Goal: Information Seeking & Learning: Learn about a topic

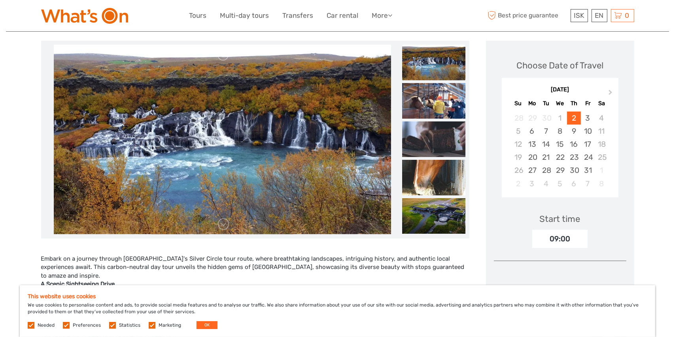
scroll to position [158, 0]
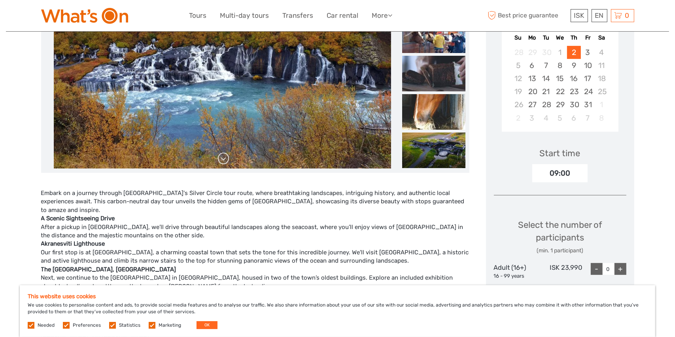
click at [223, 161] on link at bounding box center [223, 158] width 13 height 13
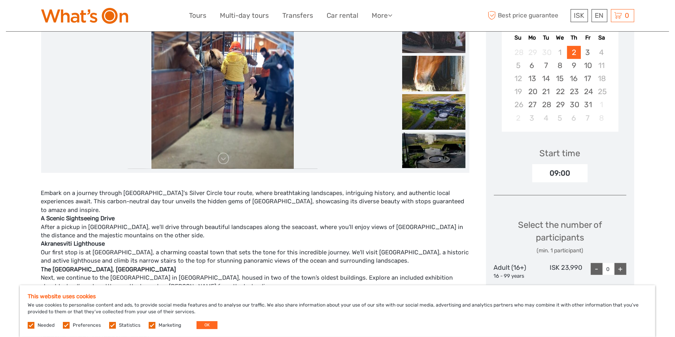
scroll to position [79, 0]
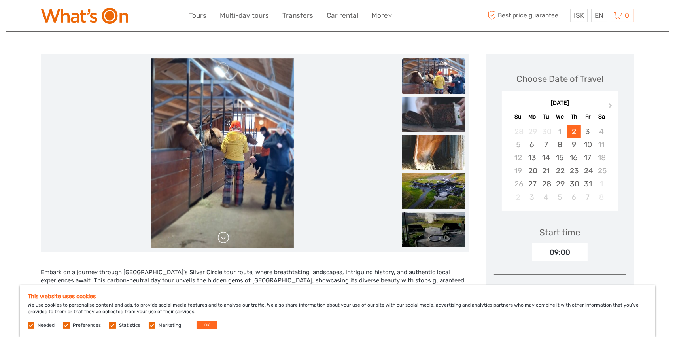
click at [227, 238] on link at bounding box center [223, 237] width 13 height 13
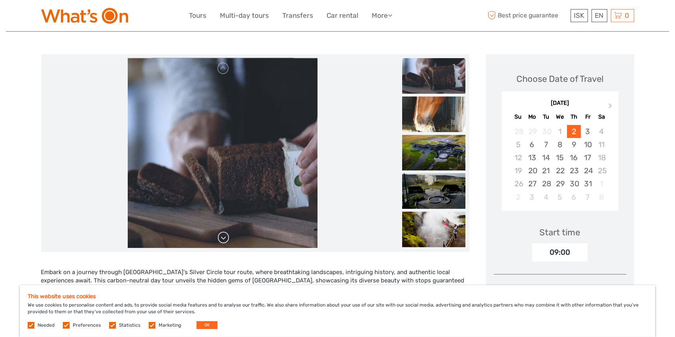
click at [225, 236] on link at bounding box center [223, 237] width 13 height 13
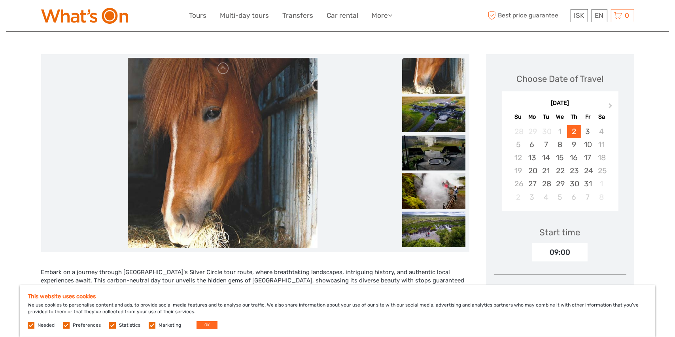
click at [225, 236] on link at bounding box center [223, 237] width 13 height 13
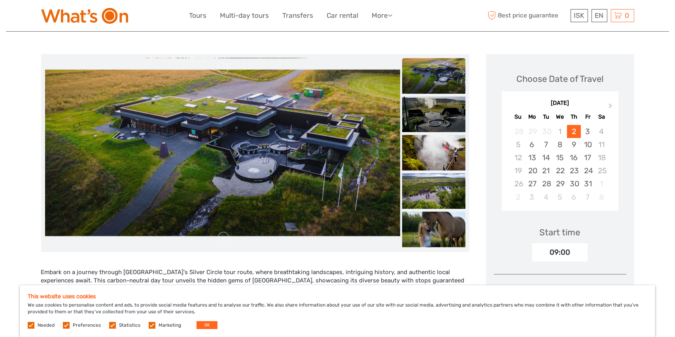
click at [210, 193] on img at bounding box center [222, 153] width 355 height 166
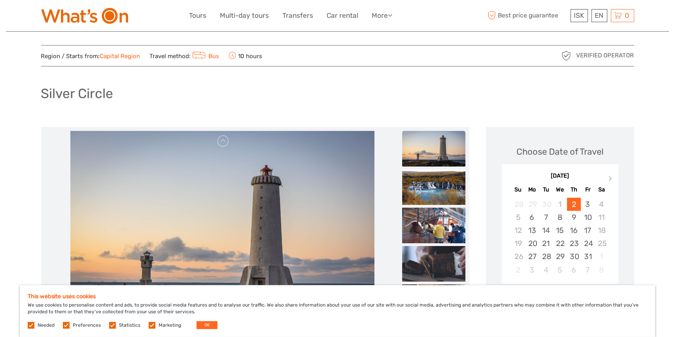
scroll to position [0, 0]
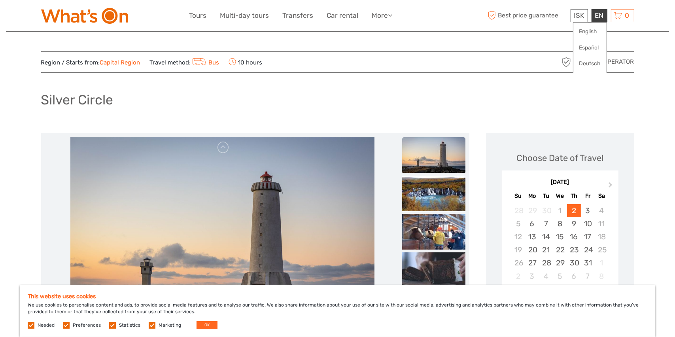
click at [595, 18] on div "EN English Español Deutsch" at bounding box center [599, 15] width 16 height 13
click at [589, 29] on link "English" at bounding box center [589, 32] width 33 height 14
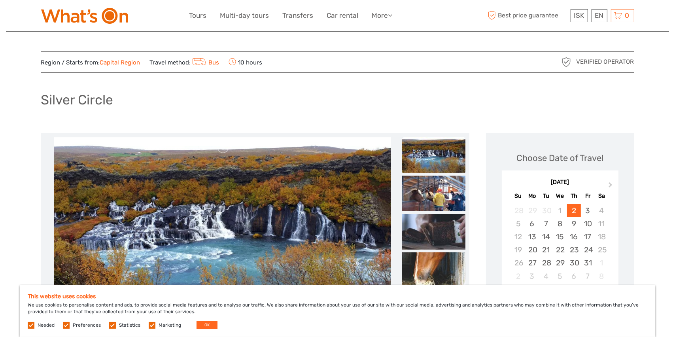
click at [415, 159] on img at bounding box center [433, 155] width 63 height 36
click at [419, 179] on img at bounding box center [433, 194] width 63 height 36
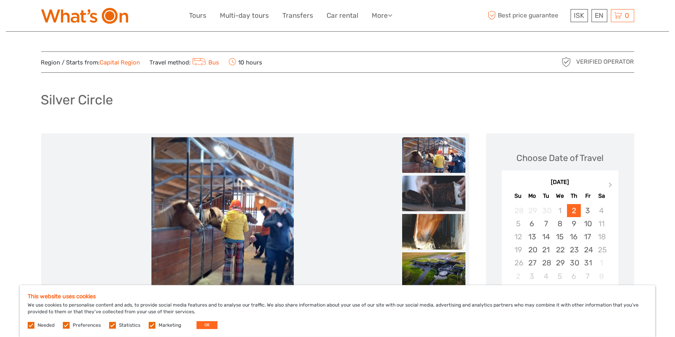
click at [423, 200] on img at bounding box center [433, 194] width 63 height 36
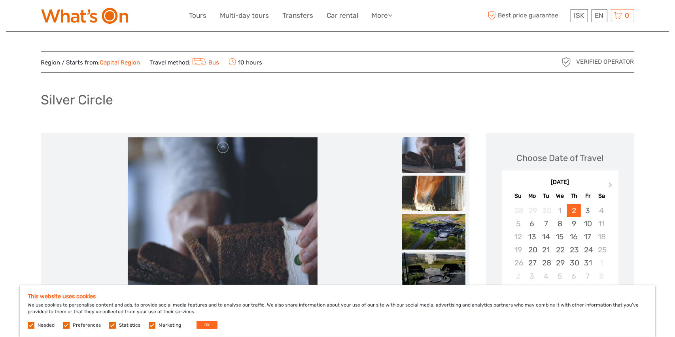
click at [423, 206] on img at bounding box center [433, 194] width 63 height 36
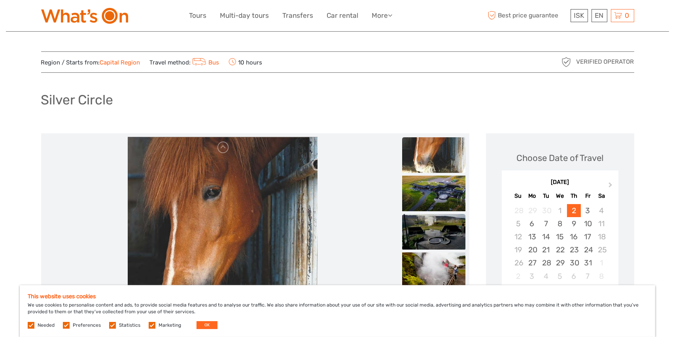
click at [422, 227] on img at bounding box center [433, 232] width 63 height 36
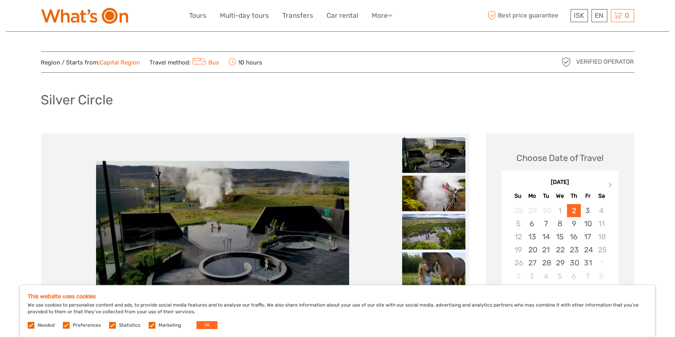
click at [429, 159] on img at bounding box center [433, 155] width 63 height 36
click at [308, 204] on img at bounding box center [222, 232] width 253 height 142
click at [430, 153] on img at bounding box center [433, 155] width 63 height 36
click at [426, 198] on img at bounding box center [433, 194] width 63 height 36
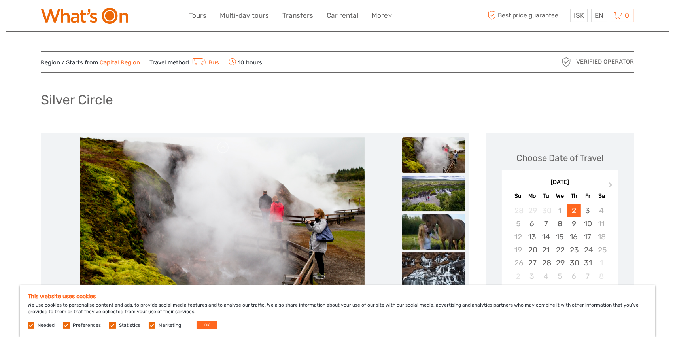
click at [423, 219] on img at bounding box center [433, 232] width 63 height 36
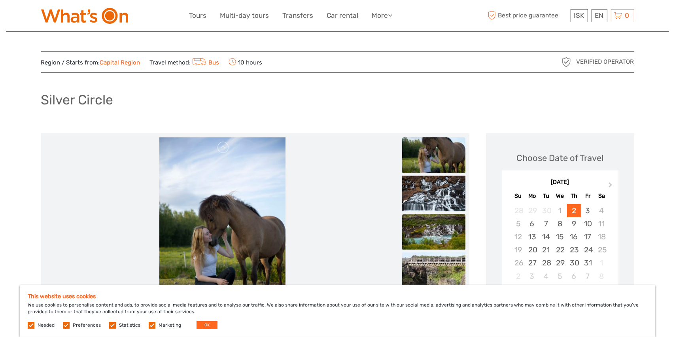
click at [421, 227] on img at bounding box center [433, 232] width 63 height 36
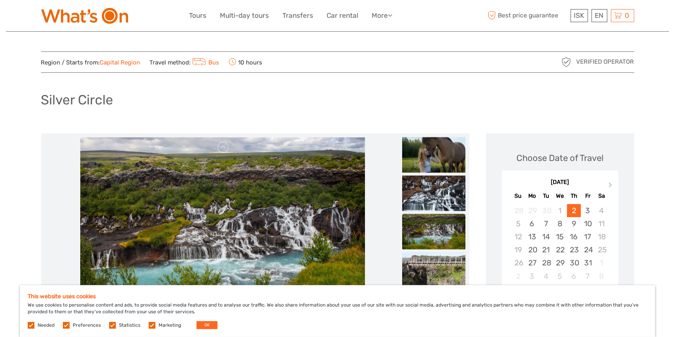
click at [419, 250] on ul at bounding box center [433, 60] width 63 height 537
click at [419, 257] on img at bounding box center [433, 270] width 63 height 36
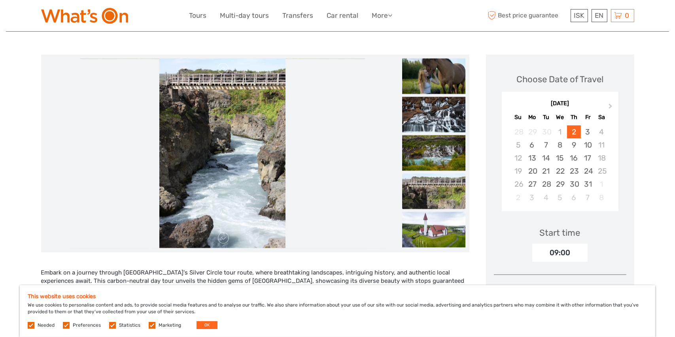
scroll to position [79, 0]
click at [229, 240] on div at bounding box center [222, 153] width 355 height 190
click at [227, 240] on link at bounding box center [223, 237] width 13 height 13
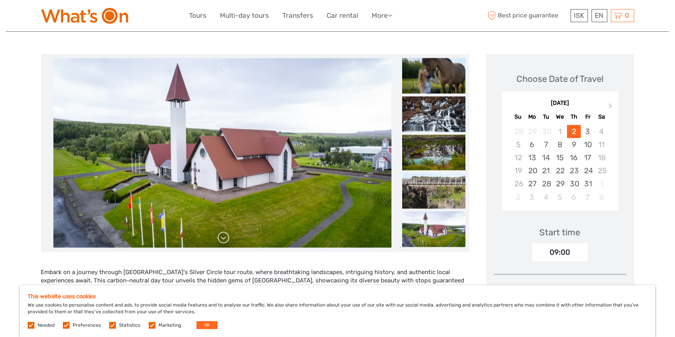
click at [225, 237] on link at bounding box center [223, 237] width 13 height 13
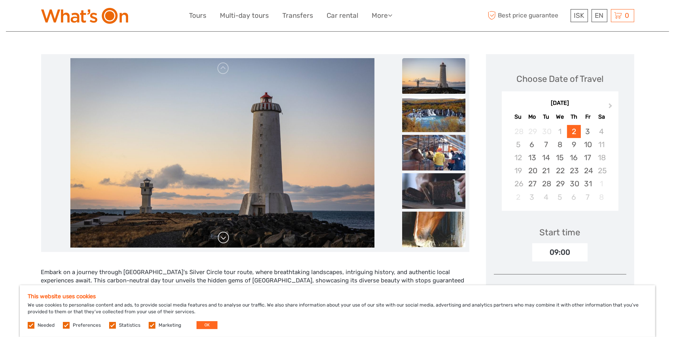
click at [225, 237] on link at bounding box center [223, 237] width 13 height 13
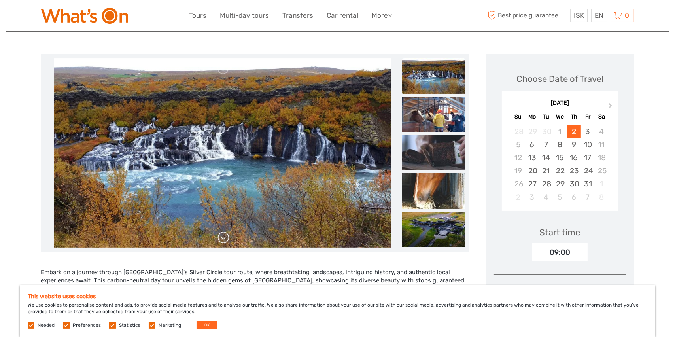
click at [225, 237] on link at bounding box center [223, 237] width 13 height 13
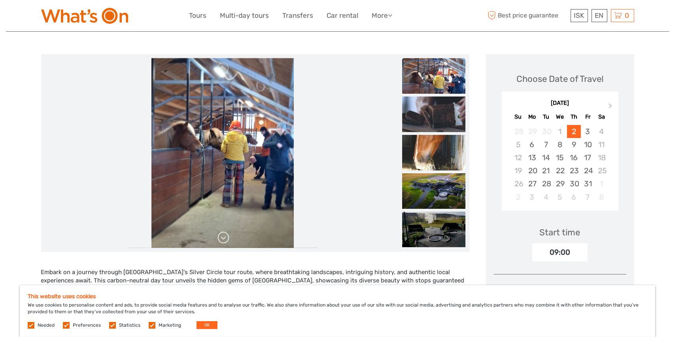
click at [224, 237] on link at bounding box center [223, 237] width 13 height 13
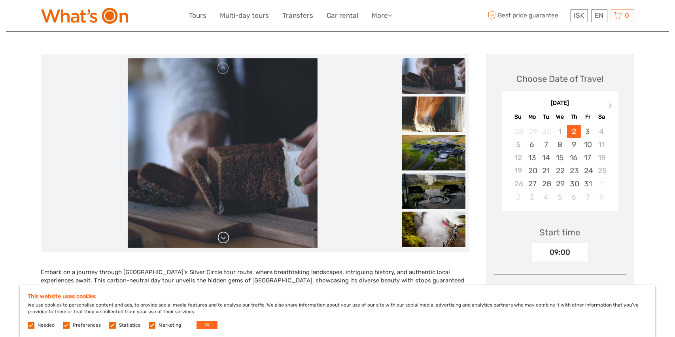
click at [224, 237] on link at bounding box center [223, 237] width 13 height 13
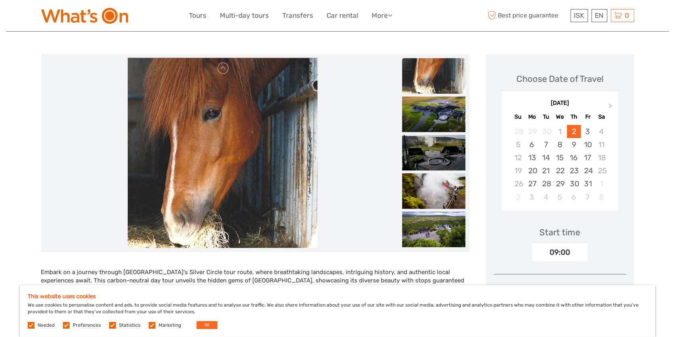
click at [224, 237] on link at bounding box center [223, 237] width 13 height 13
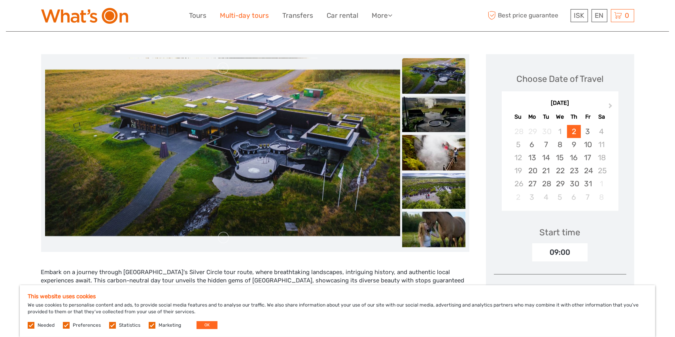
click at [252, 12] on link "Multi-day tours" at bounding box center [244, 15] width 49 height 11
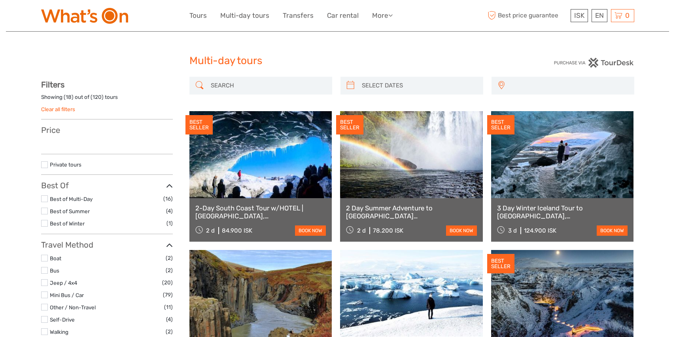
select select
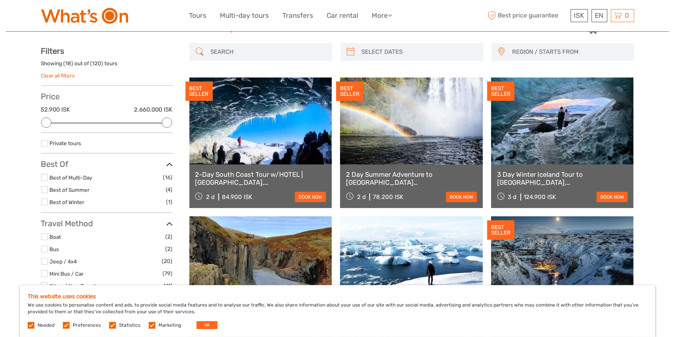
scroll to position [79, 0]
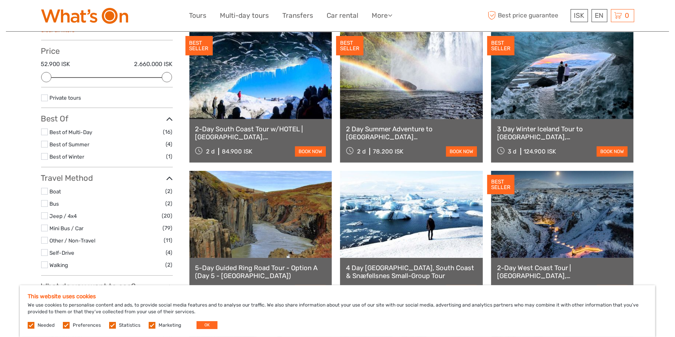
click at [44, 264] on label at bounding box center [44, 264] width 7 height 7
click at [0, 0] on input "checkbox" at bounding box center [0, 0] width 0 height 0
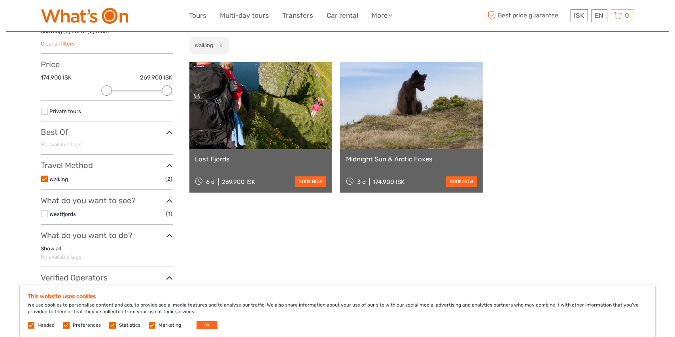
scroll to position [84, 0]
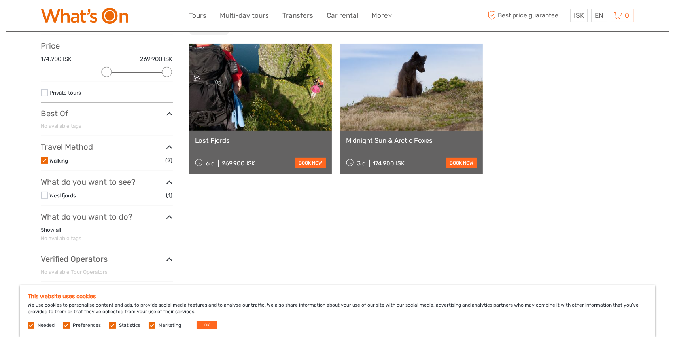
click at [43, 159] on label at bounding box center [44, 160] width 7 height 7
click at [0, 0] on input "checkbox" at bounding box center [0, 0] width 0 height 0
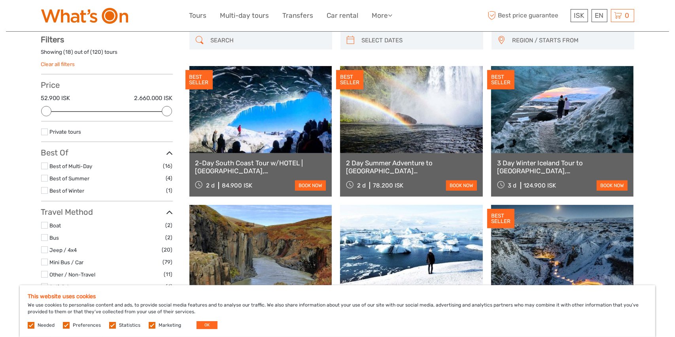
scroll to position [45, 0]
click at [47, 189] on label at bounding box center [44, 190] width 7 height 7
click at [0, 0] on input "checkbox" at bounding box center [0, 0] width 0 height 0
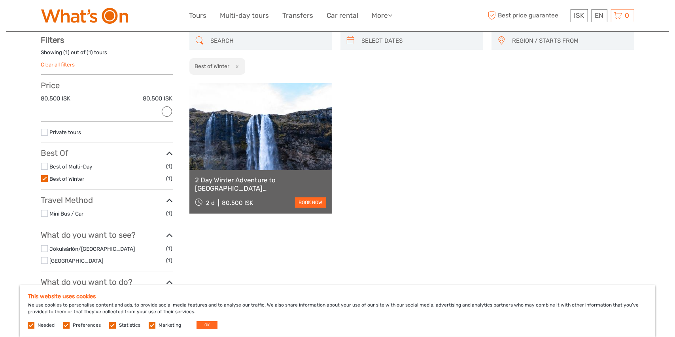
click at [248, 151] on link at bounding box center [260, 126] width 143 height 87
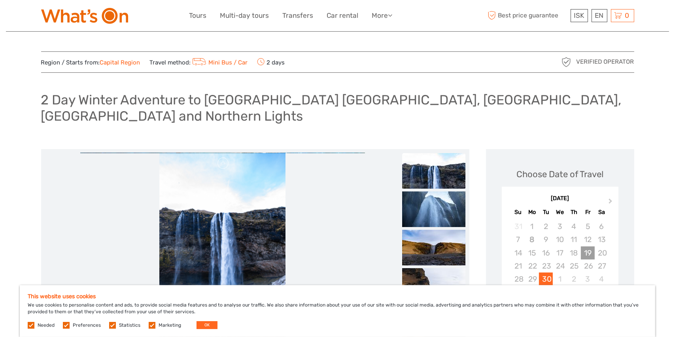
click at [586, 246] on div "19" at bounding box center [588, 252] width 14 height 13
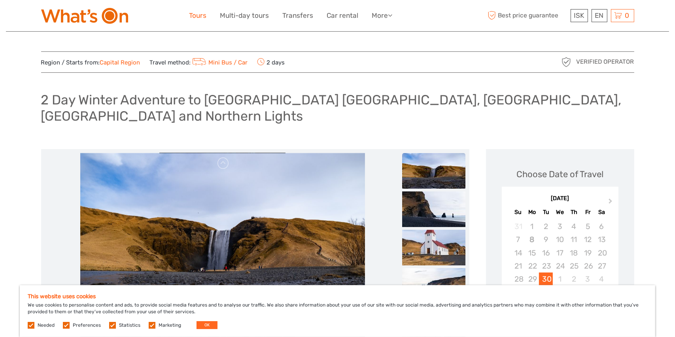
click at [201, 14] on link "Tours" at bounding box center [197, 15] width 17 height 11
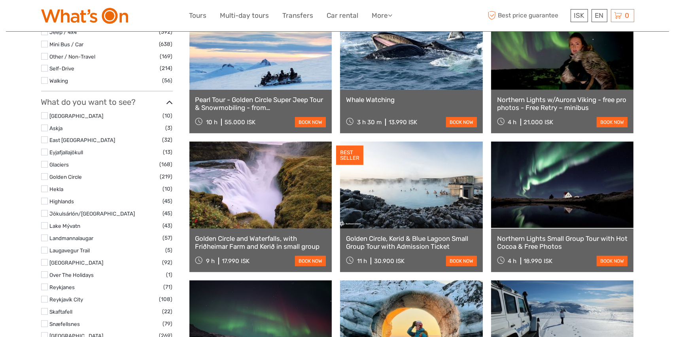
scroll to position [316, 0]
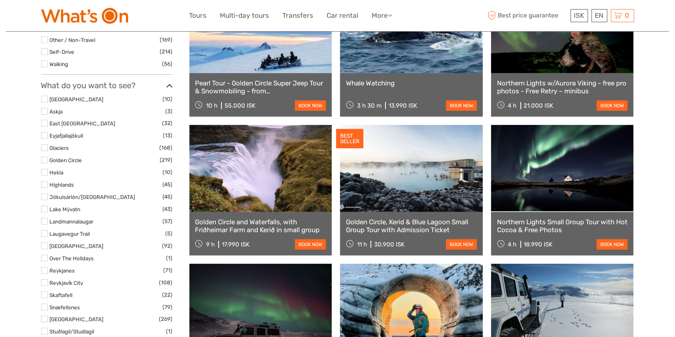
click at [45, 98] on label at bounding box center [44, 99] width 7 height 7
click at [0, 0] on input "checkbox" at bounding box center [0, 0] width 0 height 0
click at [45, 161] on label at bounding box center [44, 160] width 7 height 7
click at [0, 0] on input "checkbox" at bounding box center [0, 0] width 0 height 0
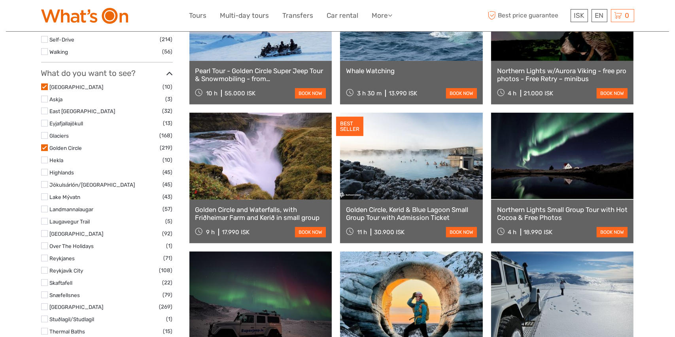
select select
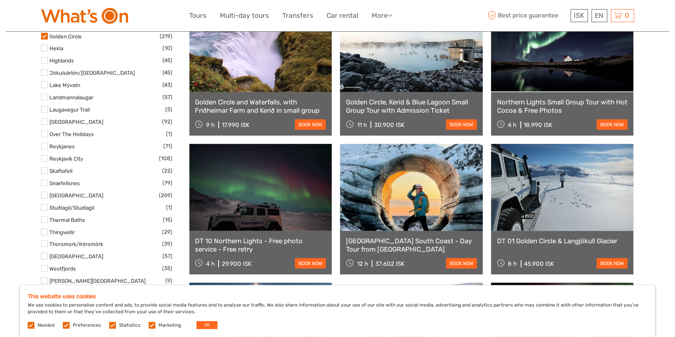
scroll to position [487, 0]
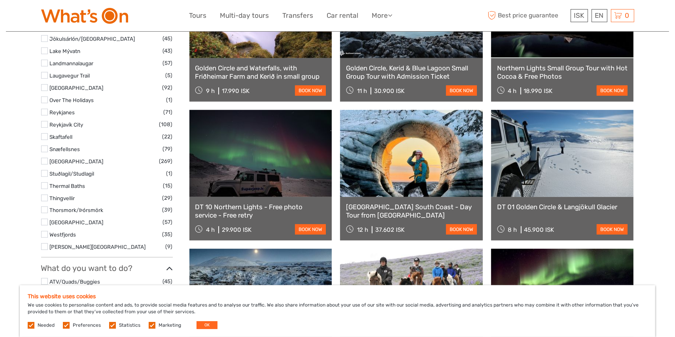
click at [45, 76] on label at bounding box center [44, 75] width 7 height 7
click at [0, 0] on input "checkbox" at bounding box center [0, 0] width 0 height 0
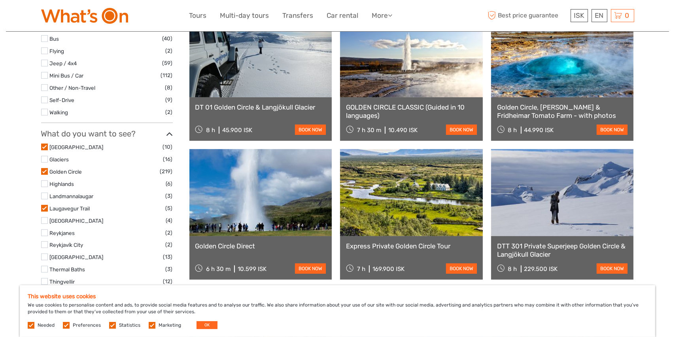
scroll to position [321, 0]
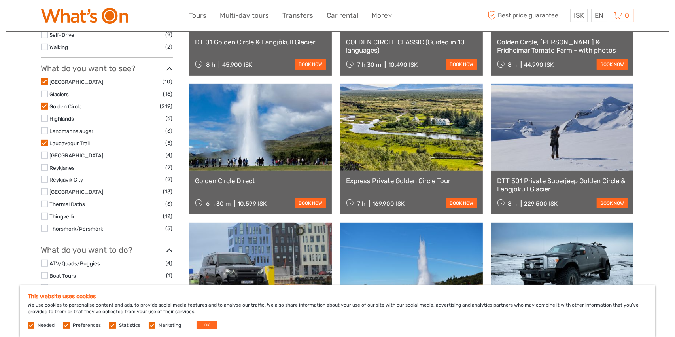
click at [47, 106] on label at bounding box center [44, 106] width 7 height 7
click at [0, 0] on input "checkbox" at bounding box center [0, 0] width 0 height 0
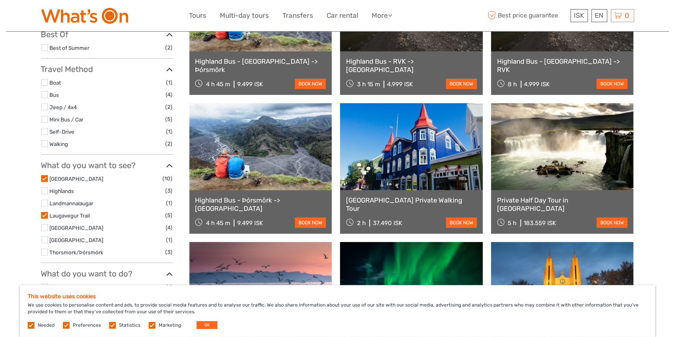
click at [43, 178] on label at bounding box center [44, 178] width 7 height 7
click at [0, 0] on input "checkbox" at bounding box center [0, 0] width 0 height 0
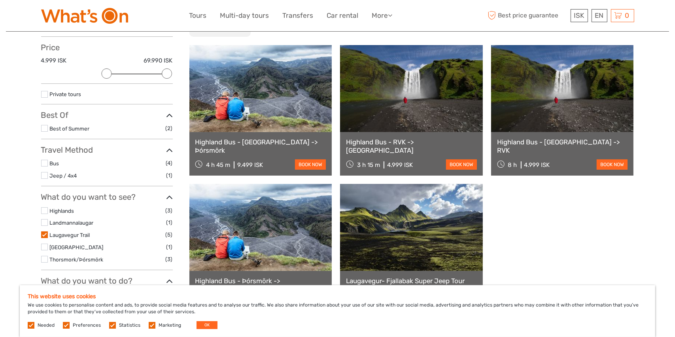
scroll to position [45, 0]
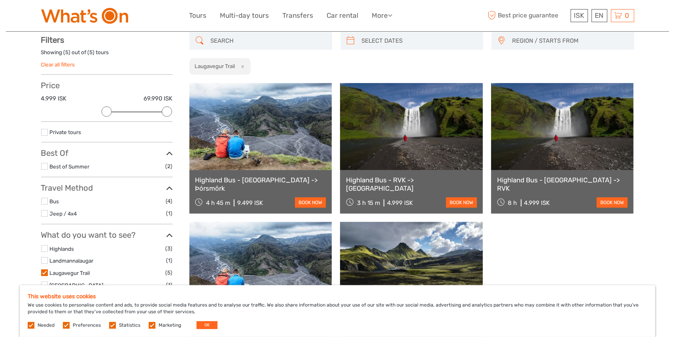
click at [403, 149] on link at bounding box center [411, 126] width 143 height 87
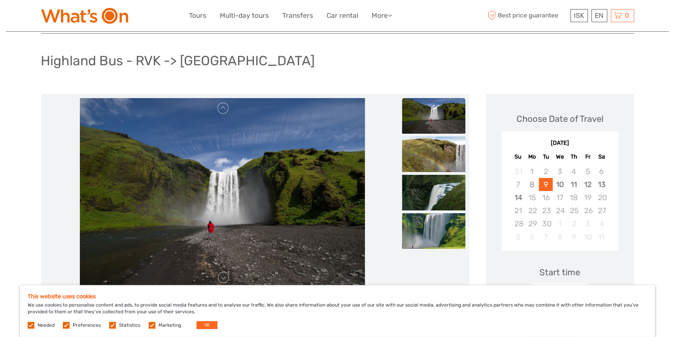
scroll to position [119, 0]
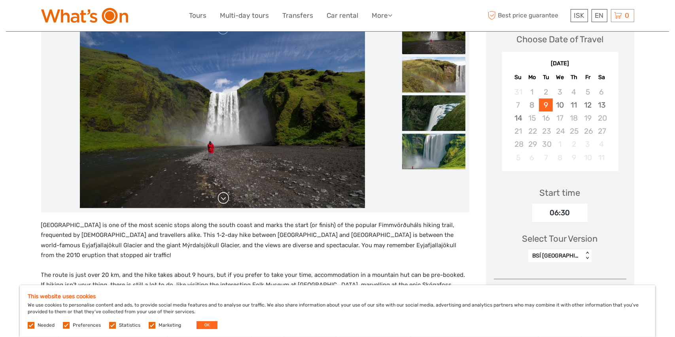
click at [223, 198] on link at bounding box center [223, 198] width 13 height 13
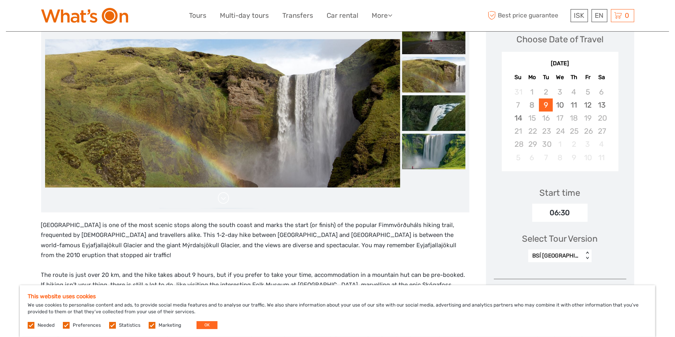
click at [223, 198] on link at bounding box center [223, 198] width 13 height 13
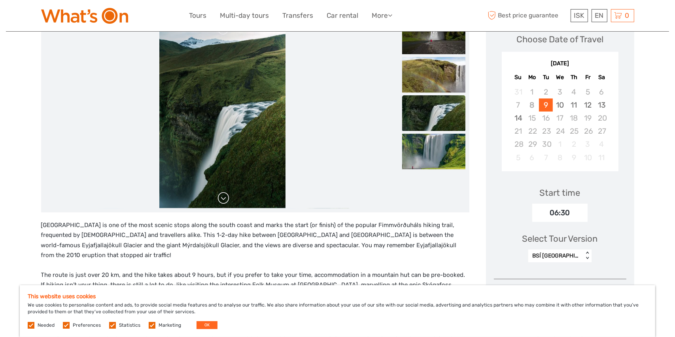
click at [223, 198] on link at bounding box center [223, 198] width 13 height 13
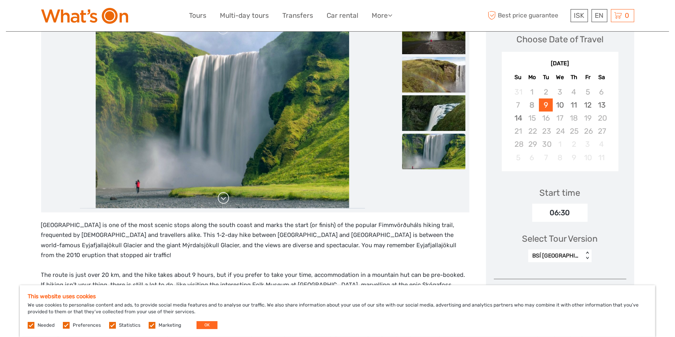
click at [223, 198] on link at bounding box center [223, 198] width 13 height 13
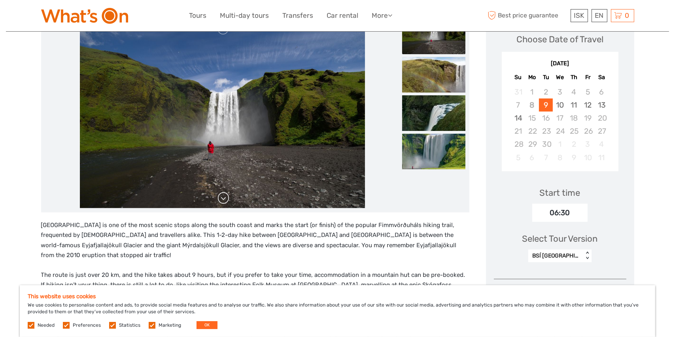
click at [223, 198] on link at bounding box center [223, 198] width 13 height 13
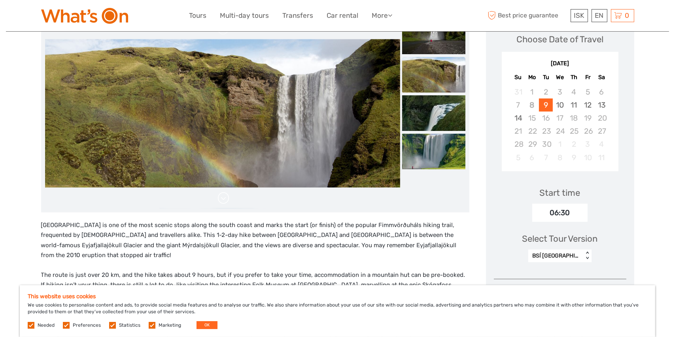
click at [223, 198] on link at bounding box center [223, 198] width 13 height 13
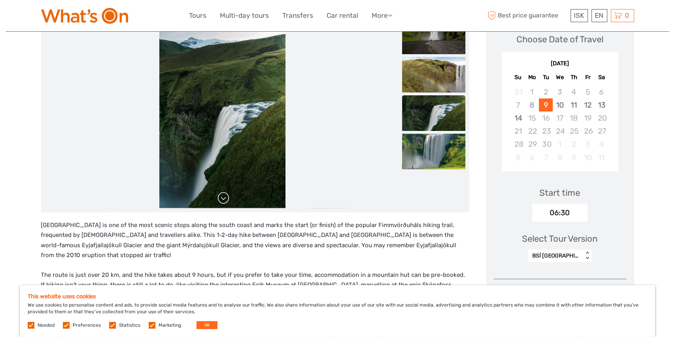
click at [223, 198] on link at bounding box center [223, 198] width 13 height 13
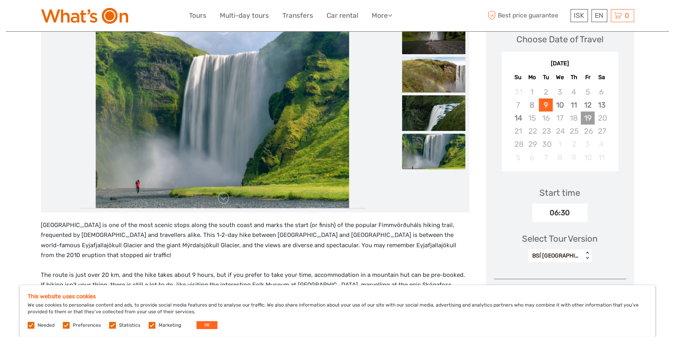
click at [586, 121] on div "19" at bounding box center [588, 117] width 14 height 13
click at [586, 251] on div "< >" at bounding box center [587, 255] width 7 height 8
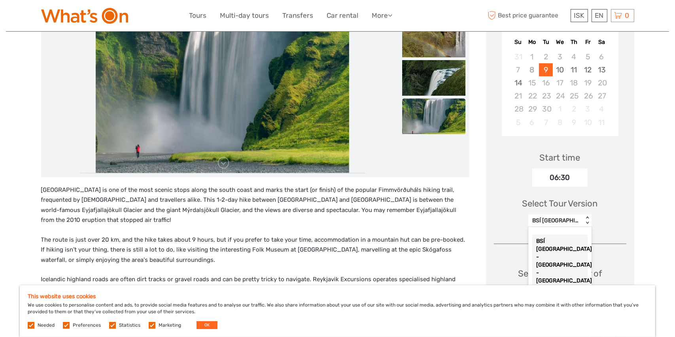
scroll to position [237, 0]
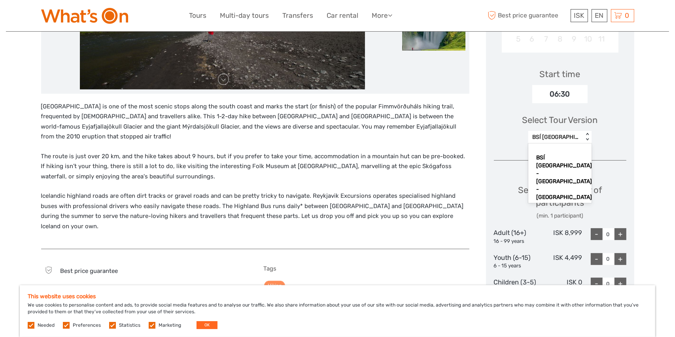
click at [563, 204] on div "Hella (Kjörbúðin Supermarket) - Skógar" at bounding box center [559, 218] width 55 height 29
click at [585, 134] on div "< >" at bounding box center [587, 137] width 7 height 8
click at [559, 158] on div "BSÍ Bus Terminal - City Center - Skógar" at bounding box center [559, 177] width 55 height 53
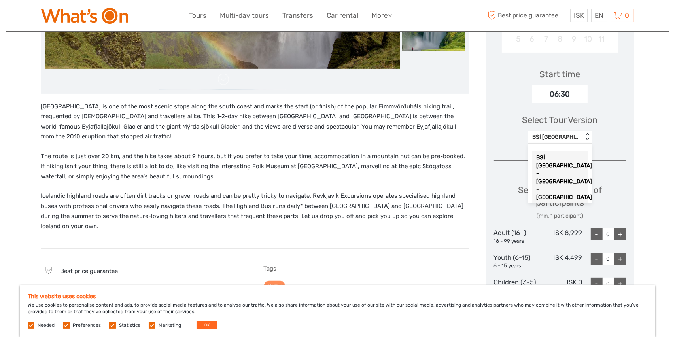
click at [586, 140] on div "< >" at bounding box center [587, 137] width 7 height 8
click at [557, 168] on div "BSÍ Bus Terminal - City Center - Skógar" at bounding box center [559, 177] width 55 height 53
click at [587, 141] on div "BSÍ Bus Terminal - City Center - Skógar < >" at bounding box center [559, 137] width 63 height 13
click at [562, 204] on div "Hella (Kjörbúðin Supermarket) - Skógar" at bounding box center [559, 218] width 55 height 29
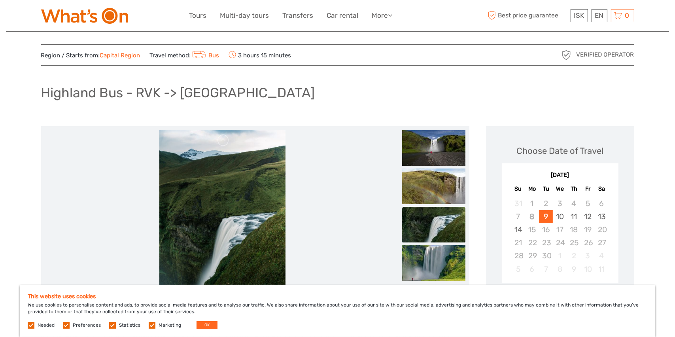
scroll to position [0, 0]
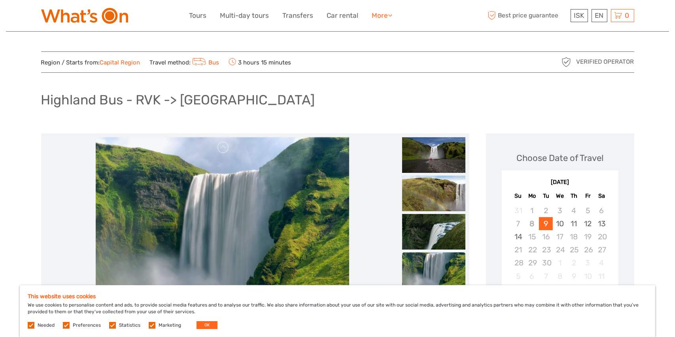
click at [375, 15] on link "More" at bounding box center [382, 15] width 21 height 11
click at [372, 47] on link "Travel Articles" at bounding box center [368, 49] width 47 height 15
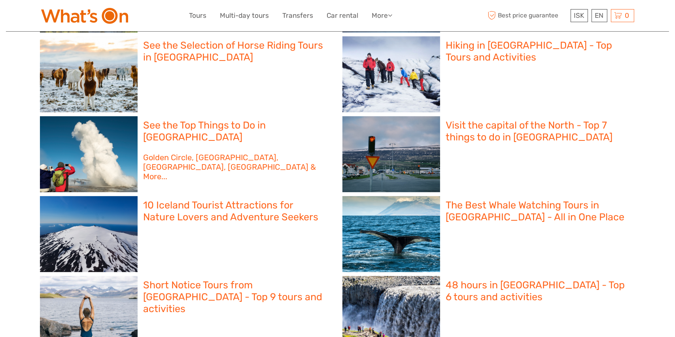
scroll to position [316, 0]
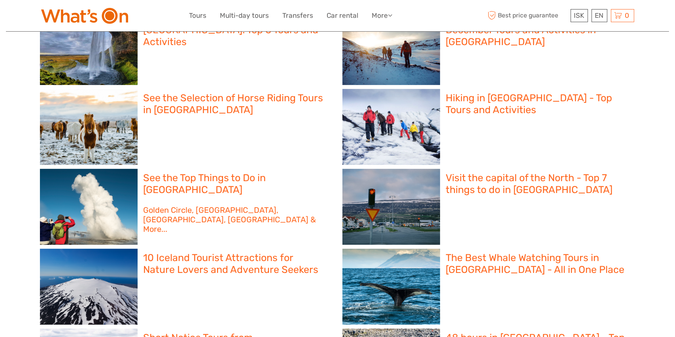
click at [112, 193] on div at bounding box center [89, 207] width 98 height 76
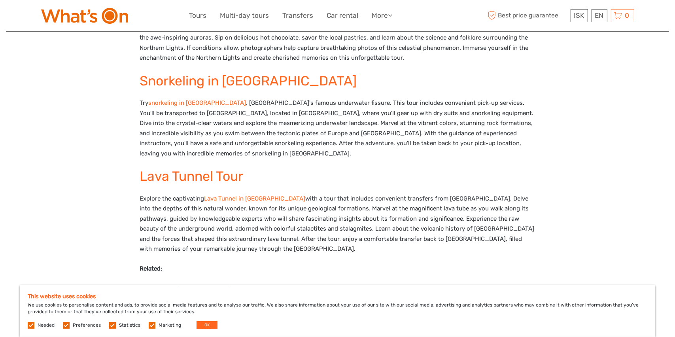
scroll to position [2412, 0]
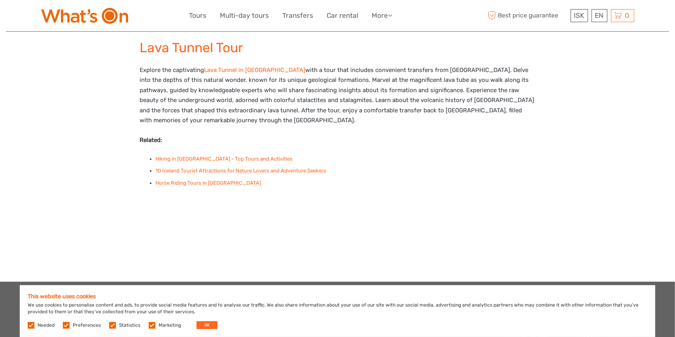
click at [247, 156] on link "Hiking in [GEOGRAPHIC_DATA] - Top Tours and Activities" at bounding box center [224, 159] width 137 height 6
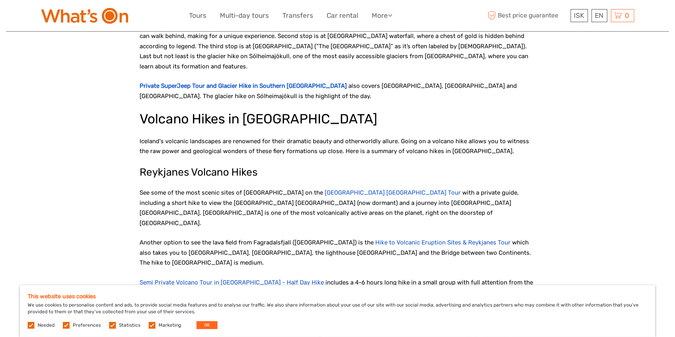
scroll to position [593, 0]
